Goal: Task Accomplishment & Management: Manage account settings

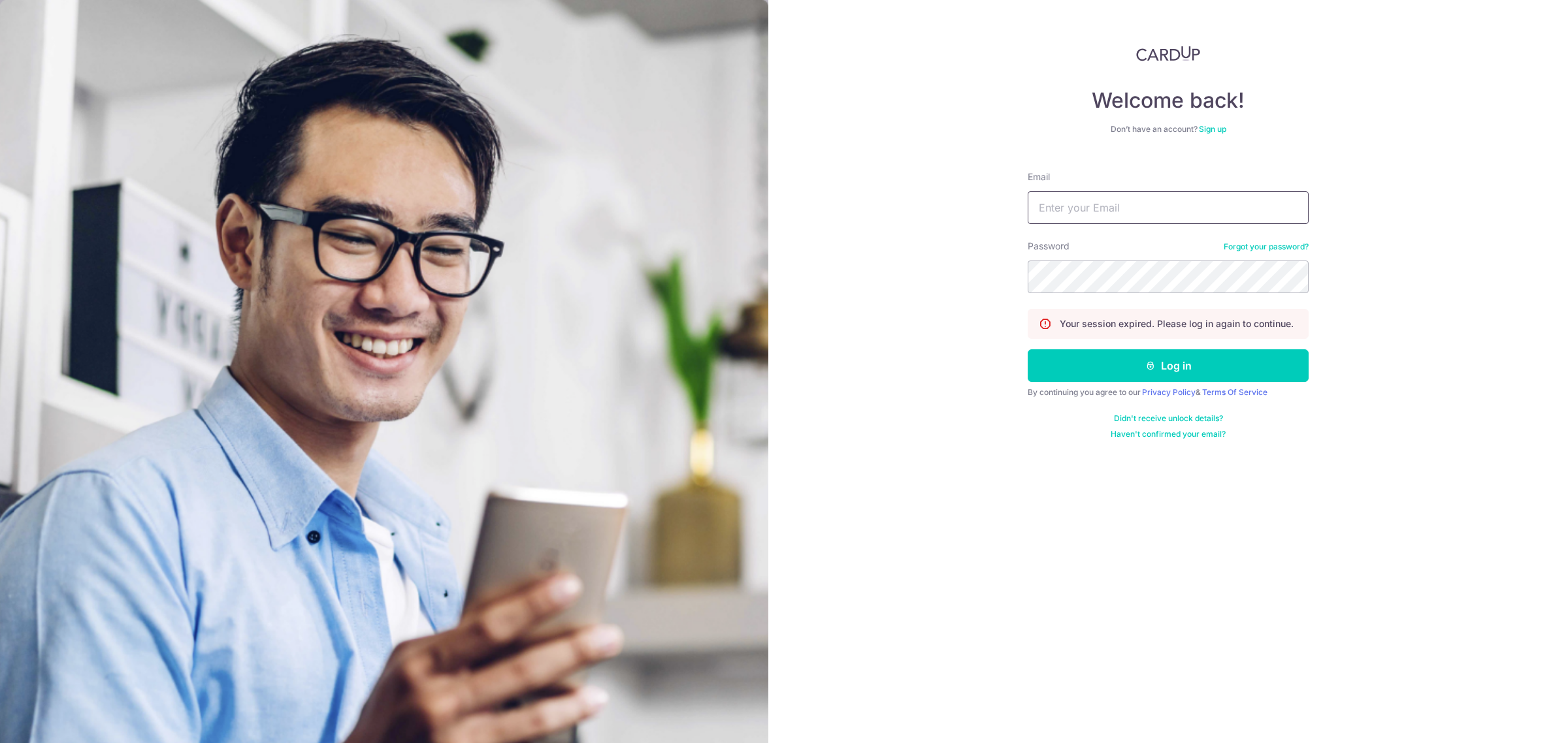
drag, startPoint x: 1064, startPoint y: 190, endPoint x: 1102, endPoint y: 208, distance: 42.0
click at [1065, 190] on div "Email" at bounding box center [1168, 197] width 281 height 53
drag, startPoint x: 1112, startPoint y: 206, endPoint x: 1154, endPoint y: 224, distance: 45.7
click at [1112, 206] on input "Email" at bounding box center [1168, 207] width 281 height 33
type input "[EMAIL_ADDRESS][DOMAIN_NAME]"
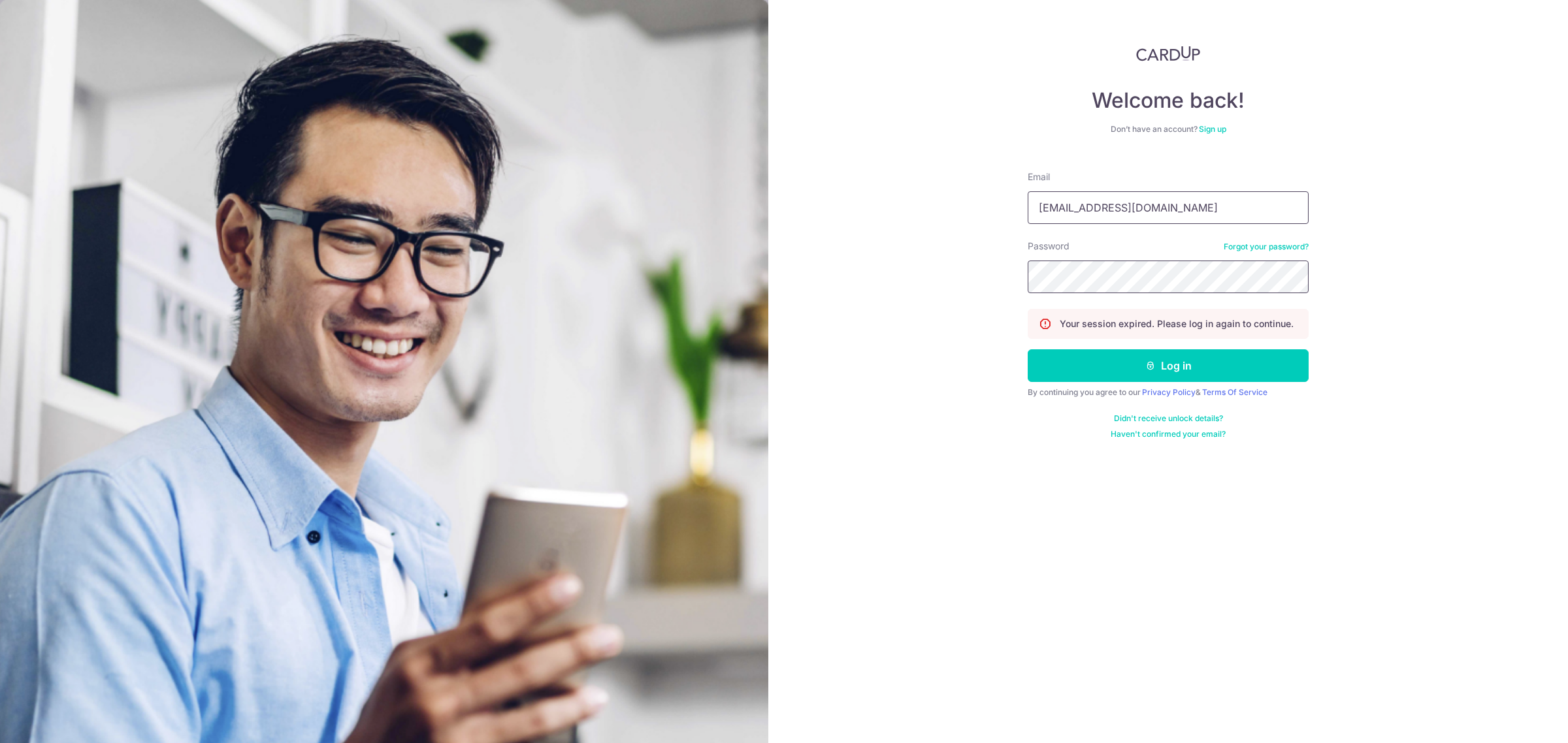
click at [1028, 350] on button "Log in" at bounding box center [1168, 366] width 281 height 33
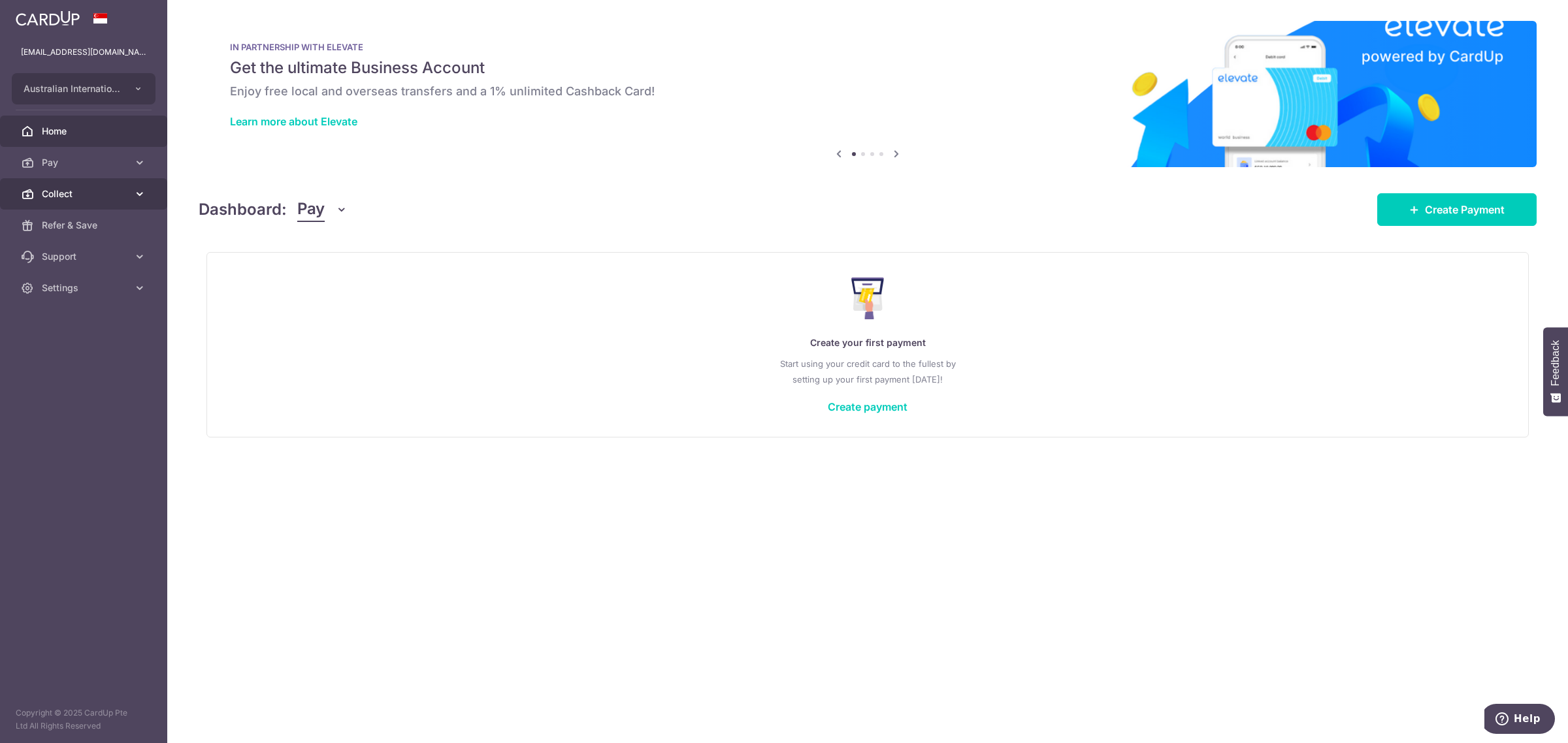
click at [75, 198] on span "Collect" at bounding box center [84, 195] width 86 height 13
click at [77, 280] on link "Payment Requests" at bounding box center [83, 288] width 167 height 32
